Goal: Task Accomplishment & Management: Manage account settings

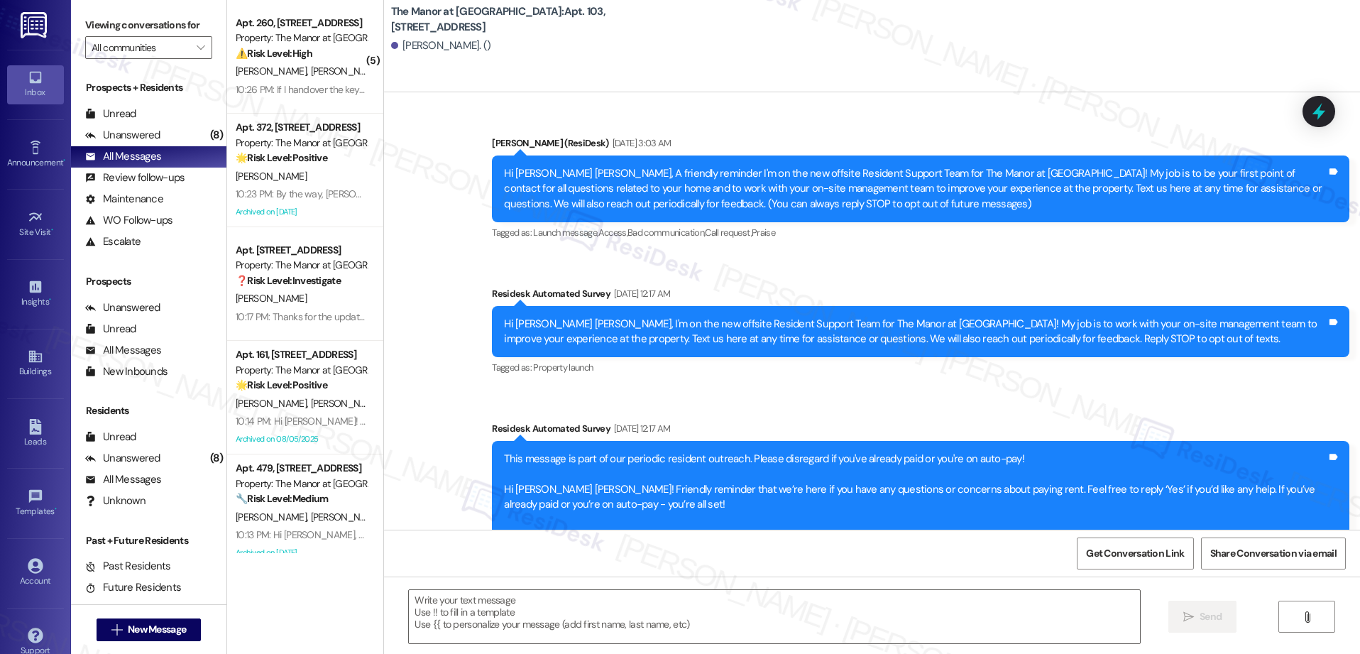
scroll to position [8661, 0]
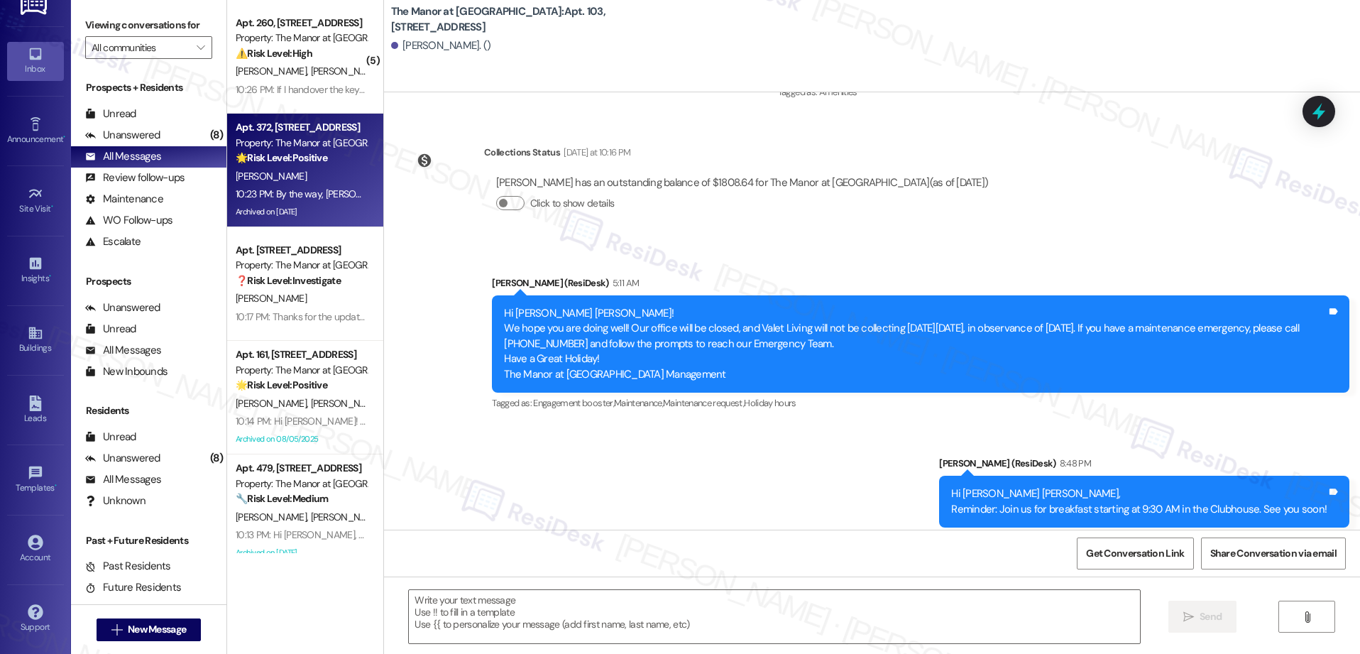
click at [312, 222] on div "Apt. 372, [STREET_ADDRESS] Property: The Manor at [GEOGRAPHIC_DATA] 🌟 Risk Leve…" at bounding box center [305, 171] width 156 height 114
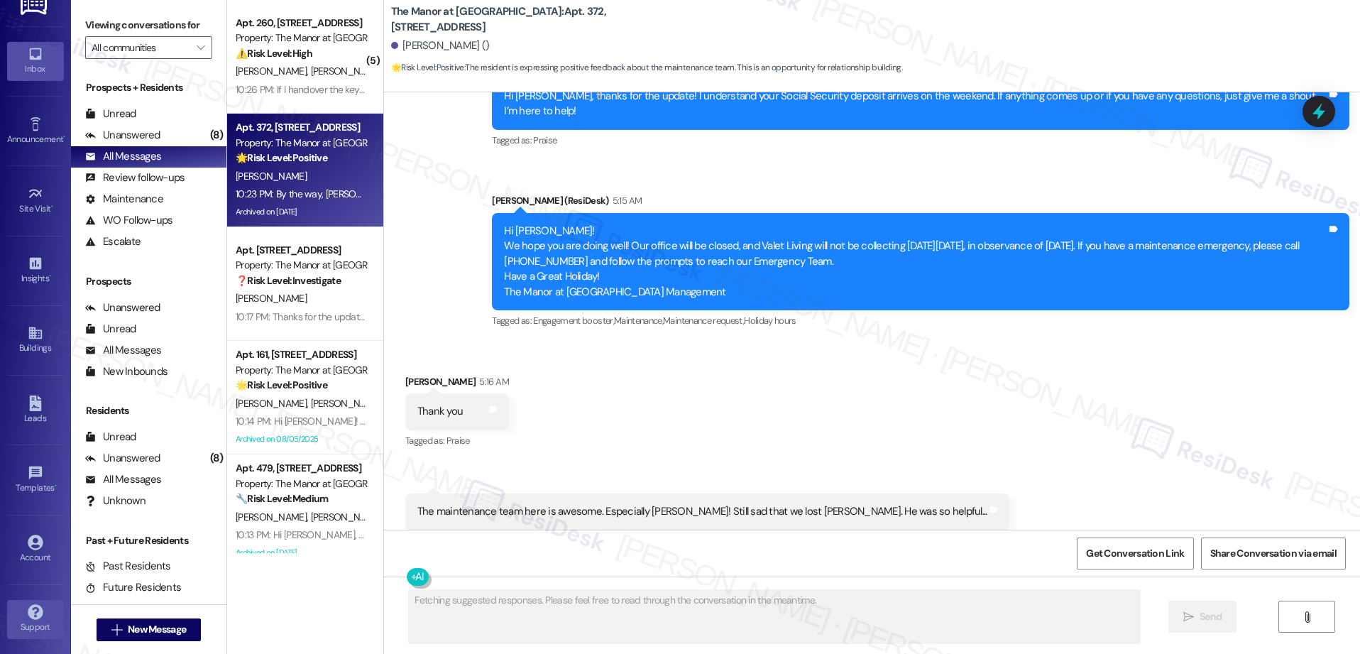
scroll to position [14571, 0]
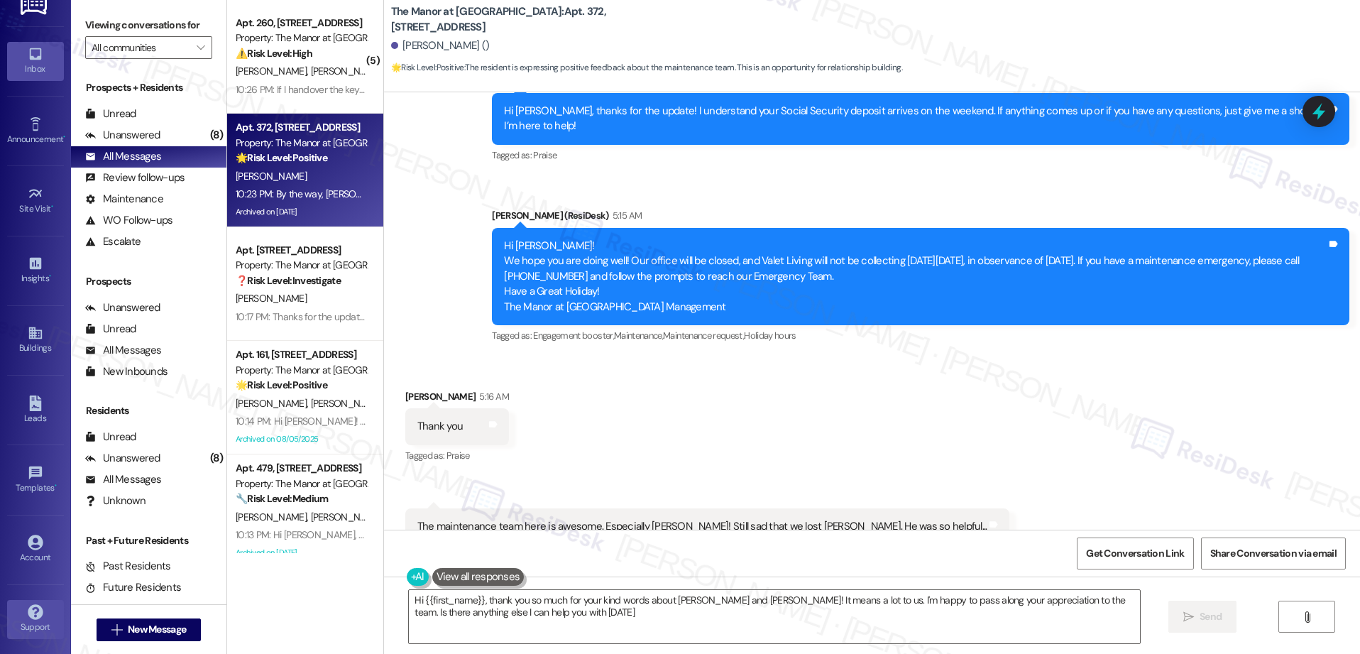
type textarea "Hi {{first_name}}, thank you so much for your kind words about [PERSON_NAME] an…"
click at [21, 555] on div "Account" at bounding box center [35, 557] width 71 height 14
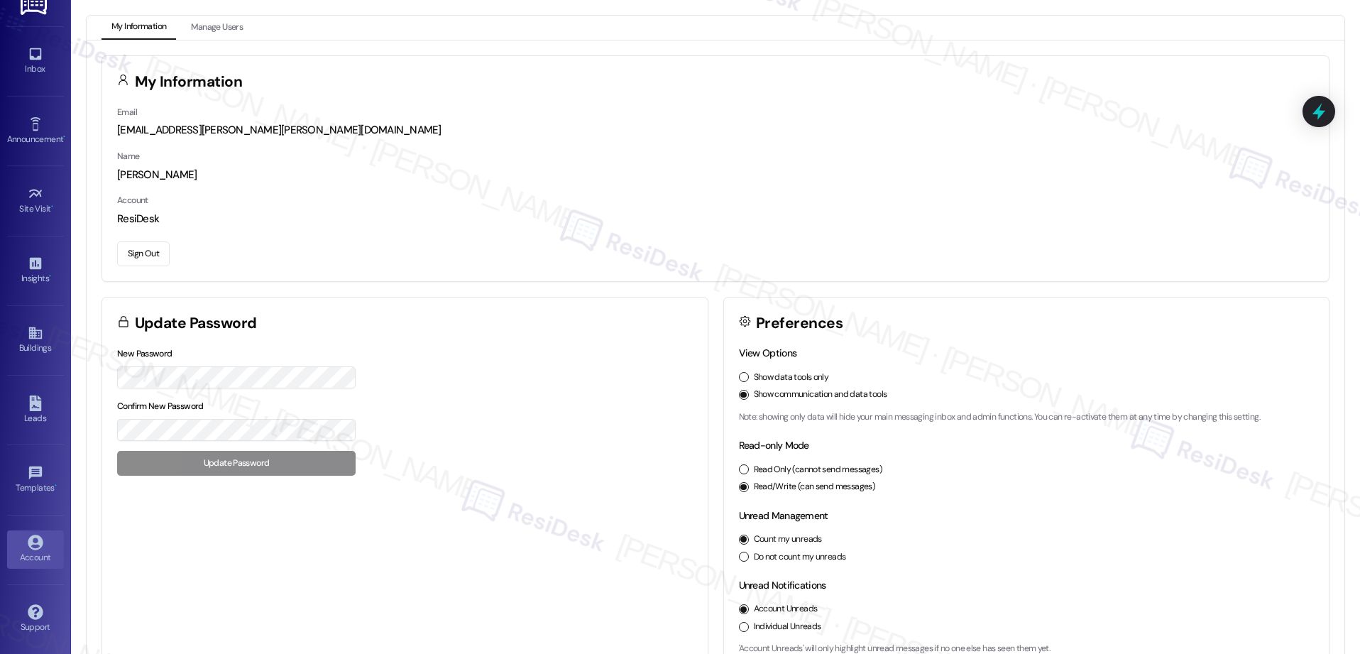
click at [152, 254] on button "Sign Out" at bounding box center [143, 253] width 53 height 25
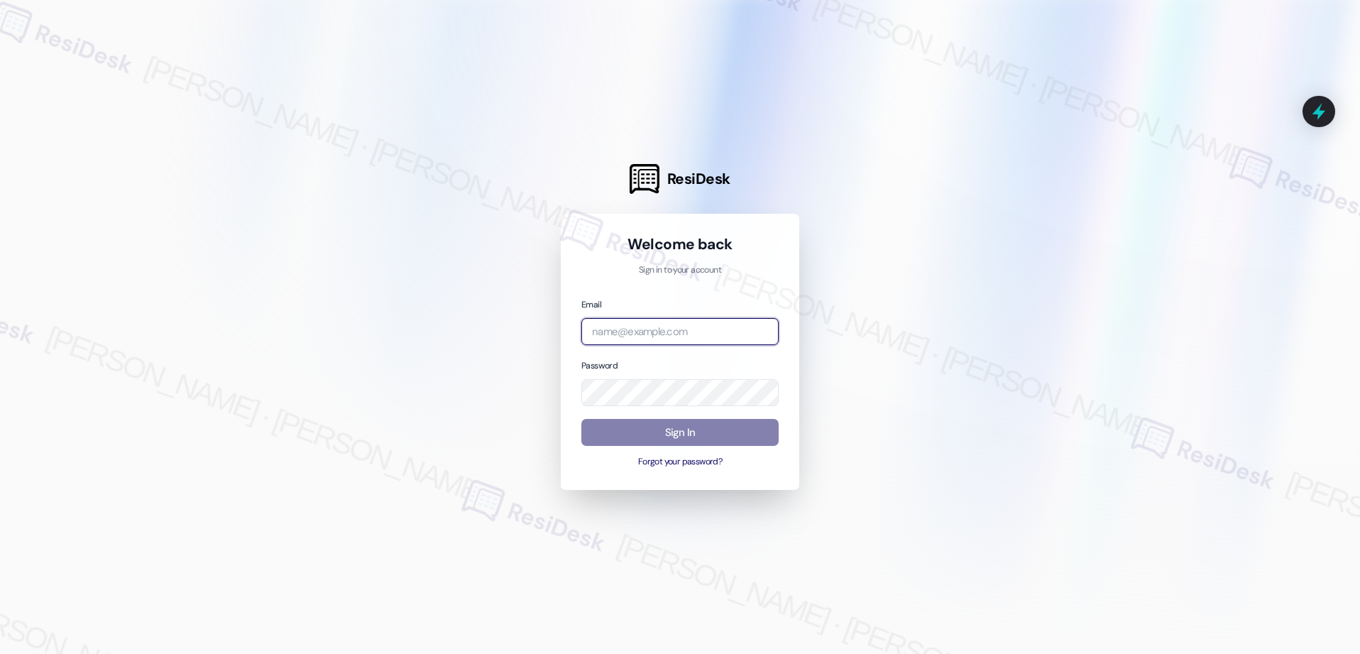
type input "[EMAIL_ADDRESS][PERSON_NAME][PERSON_NAME][PERSON_NAME][DOMAIN_NAME]"
click at [693, 332] on input "[EMAIL_ADDRESS][PERSON_NAME][PERSON_NAME][PERSON_NAME][DOMAIN_NAME]" at bounding box center [679, 332] width 197 height 28
click at [647, 331] on input "email" at bounding box center [679, 332] width 197 height 28
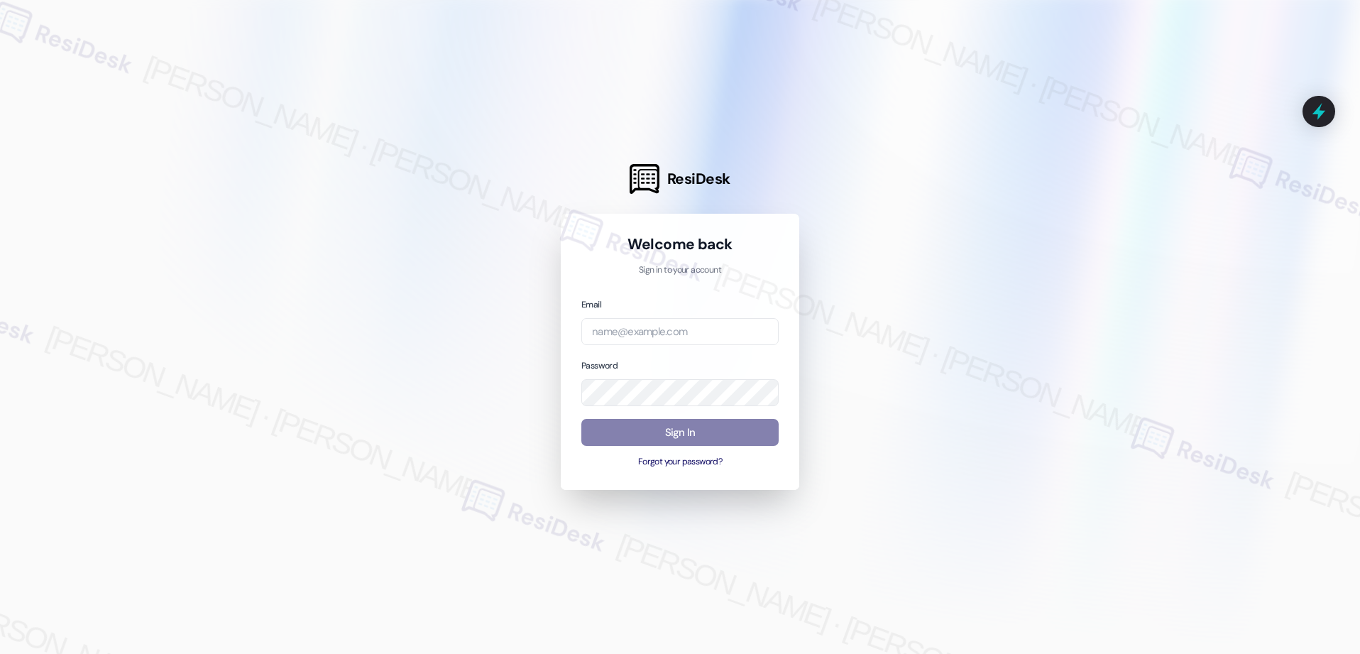
click at [869, 305] on div at bounding box center [680, 327] width 1360 height 654
click at [730, 338] on input "email" at bounding box center [679, 332] width 197 height 28
type input "[EMAIL_ADDRESS][PERSON_NAME][PERSON_NAME][PERSON_NAME][DOMAIN_NAME]"
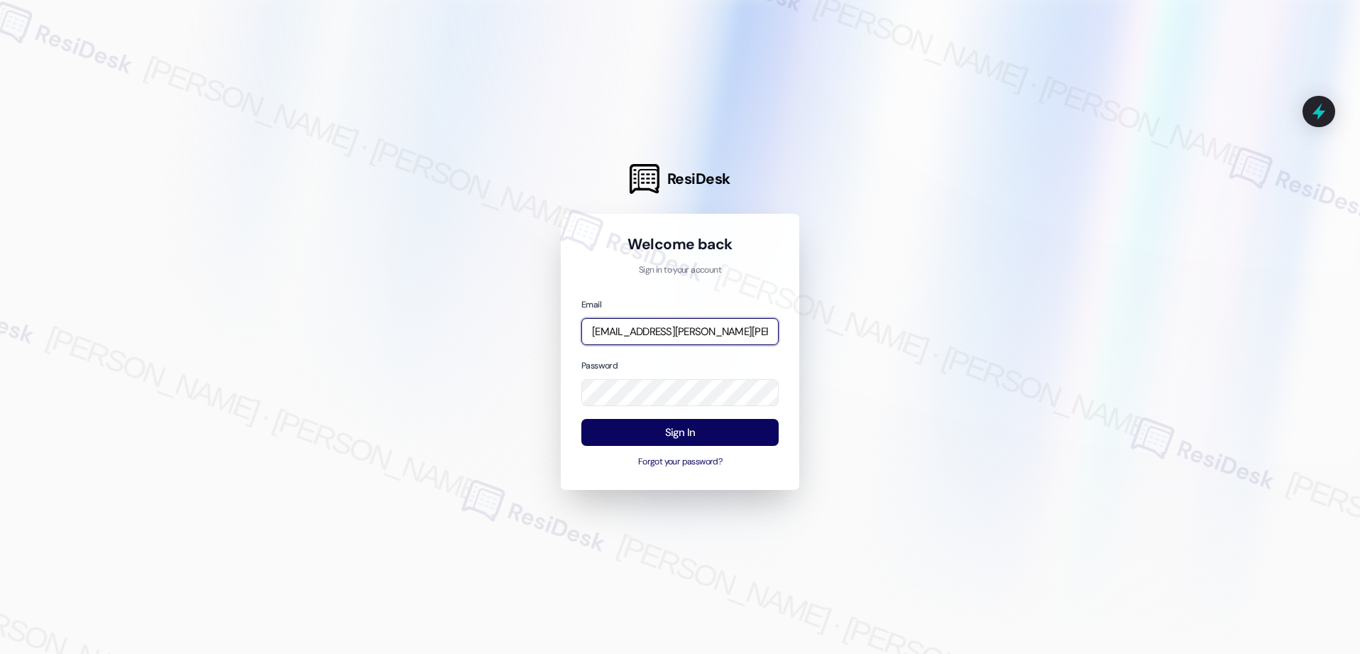
click at [0, 653] on com-1password-button at bounding box center [0, 654] width 0 height 0
click at [682, 337] on input "[EMAIL_ADDRESS][PERSON_NAME][PERSON_NAME][PERSON_NAME][DOMAIN_NAME]" at bounding box center [679, 332] width 197 height 28
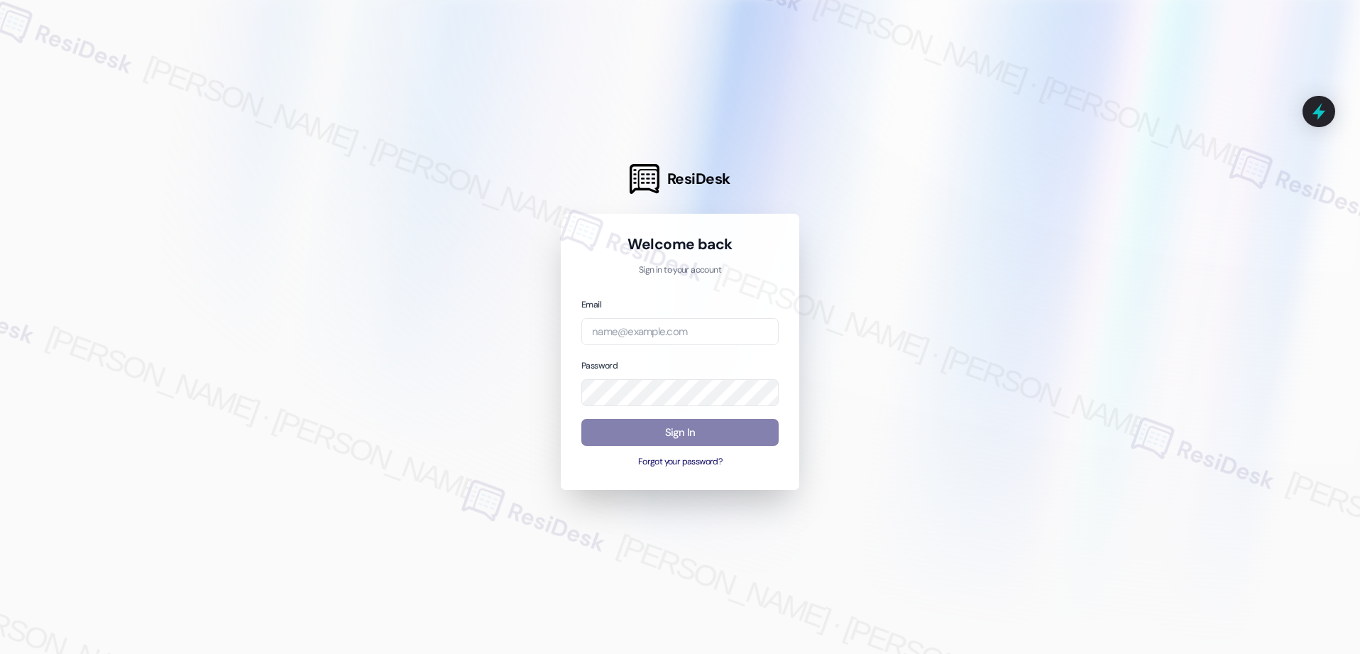
drag, startPoint x: 883, startPoint y: 283, endPoint x: 784, endPoint y: 317, distance: 104.4
click at [883, 283] on div at bounding box center [680, 327] width 1360 height 654
click at [693, 323] on input "email" at bounding box center [679, 332] width 197 height 28
type input "[EMAIL_ADDRESS][PERSON_NAME][PERSON_NAME][PERSON_NAME][DOMAIN_NAME]"
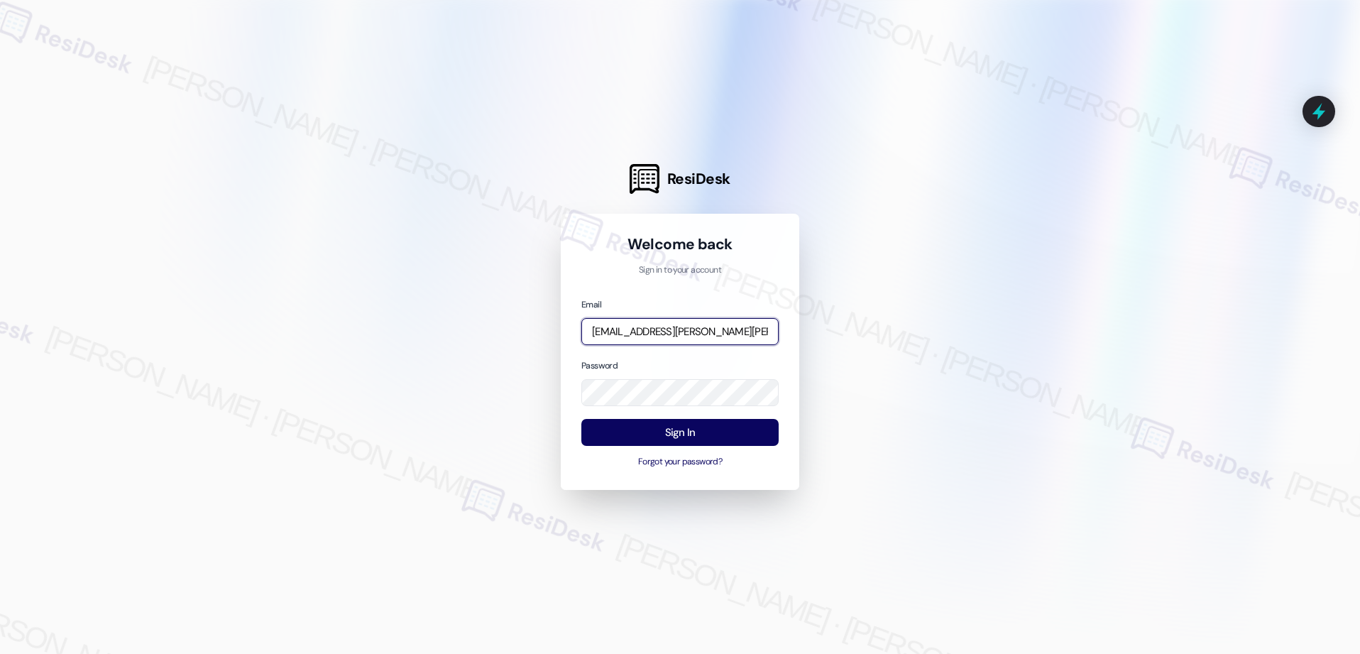
click at [681, 329] on input "[EMAIL_ADDRESS][PERSON_NAME][PERSON_NAME][PERSON_NAME][DOMAIN_NAME]" at bounding box center [679, 332] width 197 height 28
type input "[EMAIL_ADDRESS][PERSON_NAME][PERSON_NAME][DOMAIN_NAME]"
